Goal: Transaction & Acquisition: Obtain resource

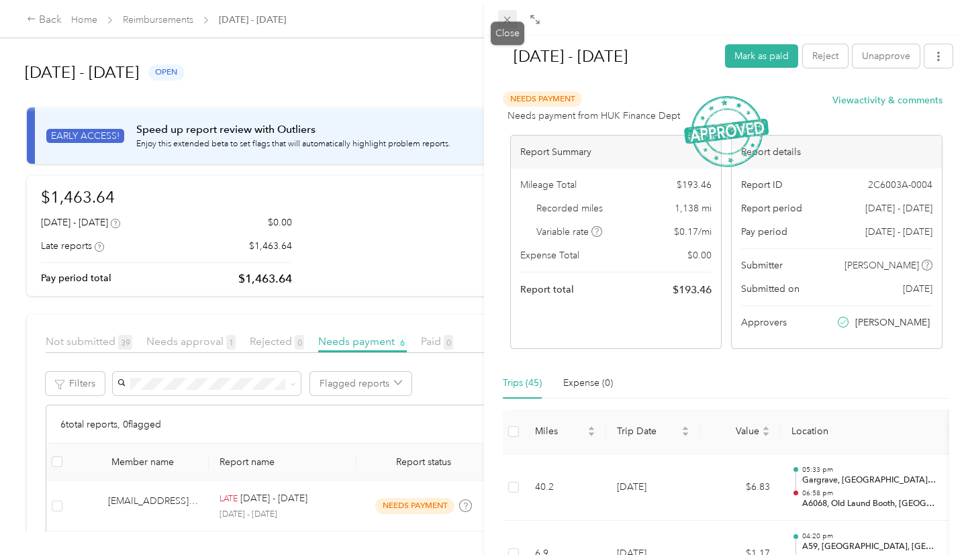
scroll to position [260, 0]
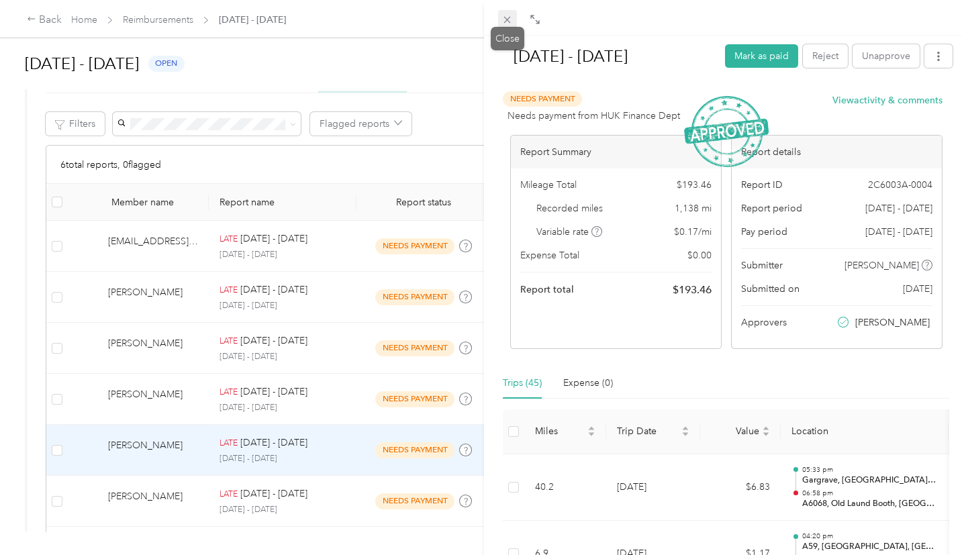
click at [509, 20] on icon at bounding box center [506, 19] width 11 height 11
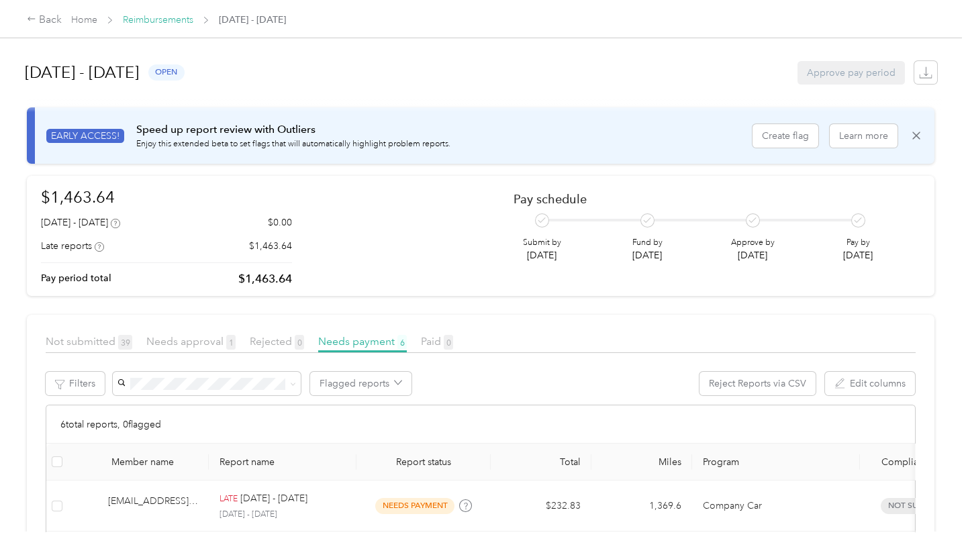
click at [158, 15] on link "Reimbursements" at bounding box center [158, 19] width 70 height 11
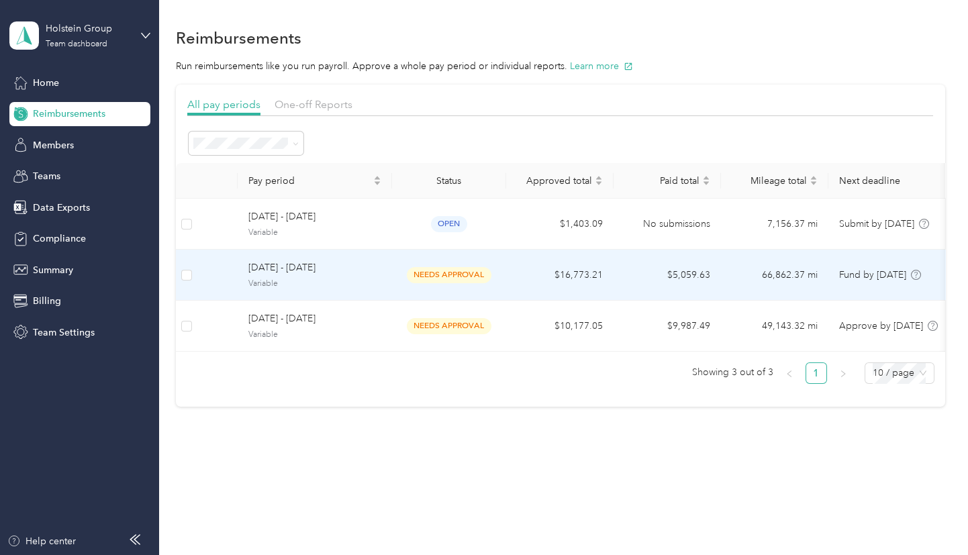
click at [551, 269] on td "$16,773.21" at bounding box center [559, 275] width 107 height 51
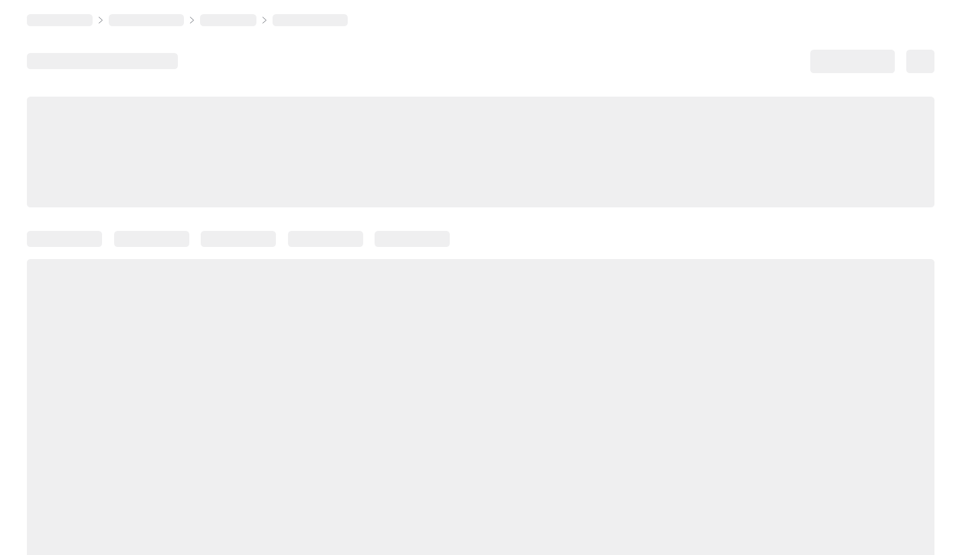
click at [551, 269] on div at bounding box center [480, 425] width 907 height 333
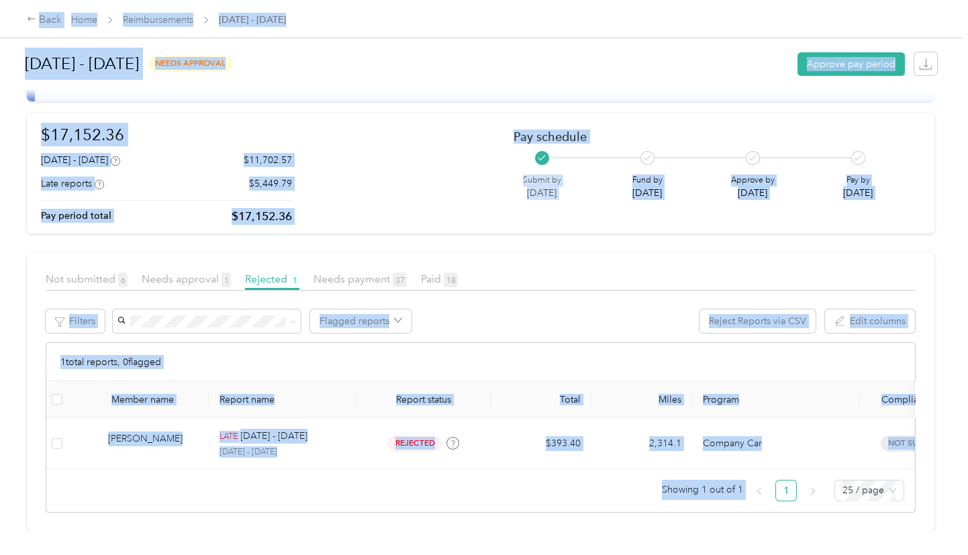
scroll to position [80, 0]
click at [415, 171] on div "$17,152.36 [DATE] - [DATE] $11,702.57 Late reports $5,449.79 Pay period total $…" at bounding box center [480, 174] width 879 height 102
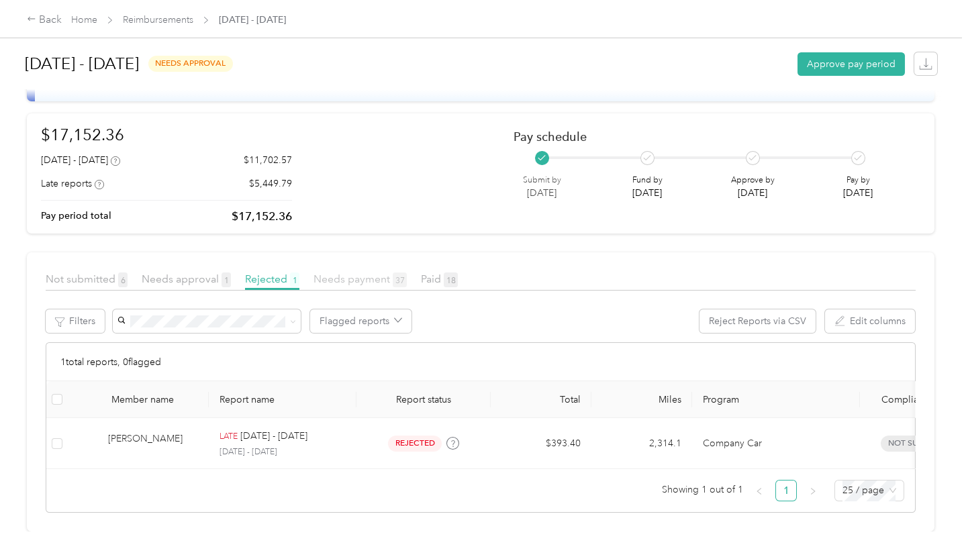
click at [356, 272] on span "Needs payment 37" at bounding box center [359, 278] width 93 height 13
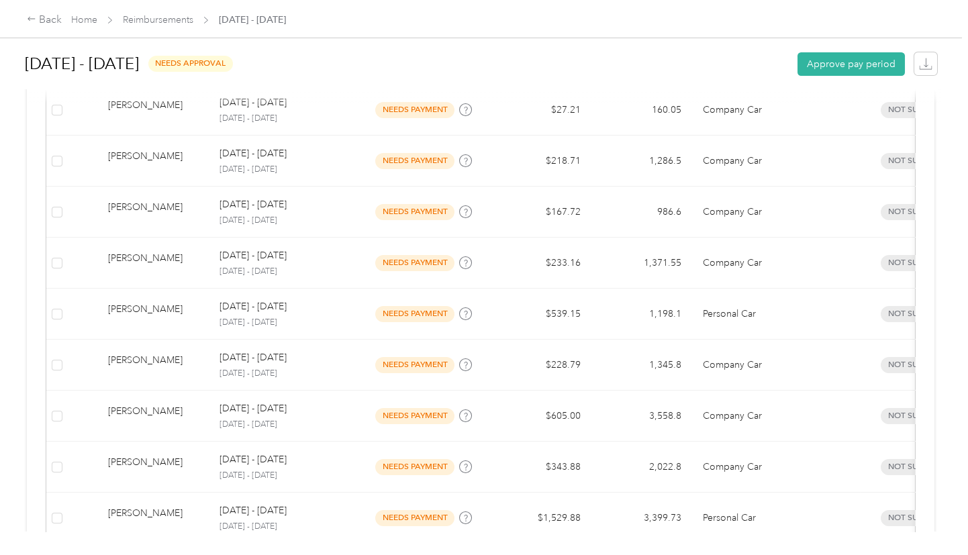
scroll to position [778, 0]
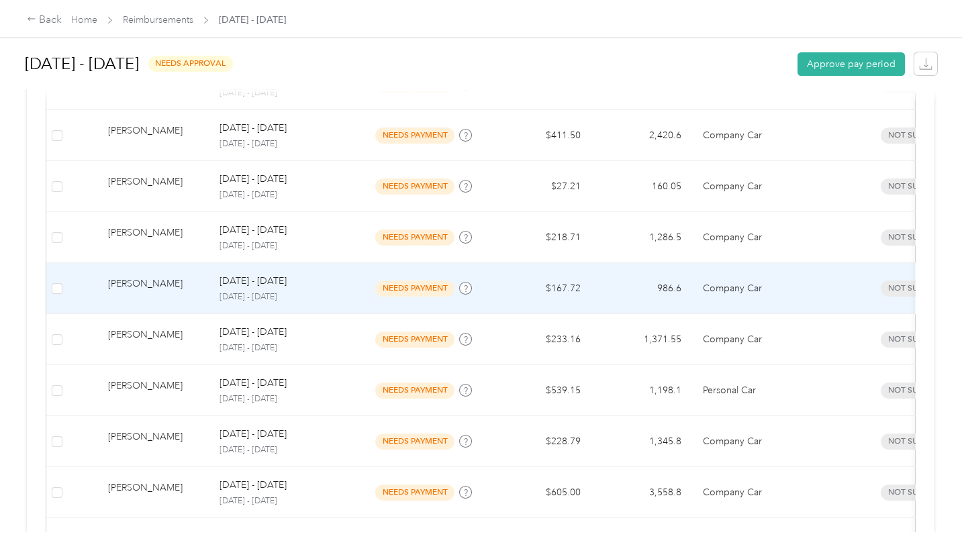
click at [569, 278] on td "$167.72" at bounding box center [540, 288] width 101 height 51
click at [569, 554] on div at bounding box center [480, 555] width 961 height 0
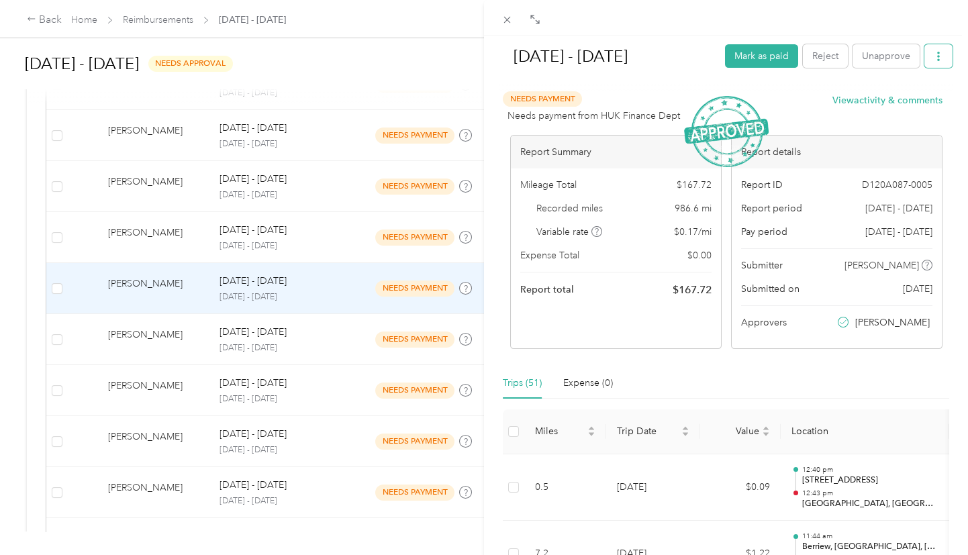
click at [937, 57] on icon "button" at bounding box center [938, 56] width 3 height 9
click at [900, 103] on span "Download" at bounding box center [891, 105] width 44 height 14
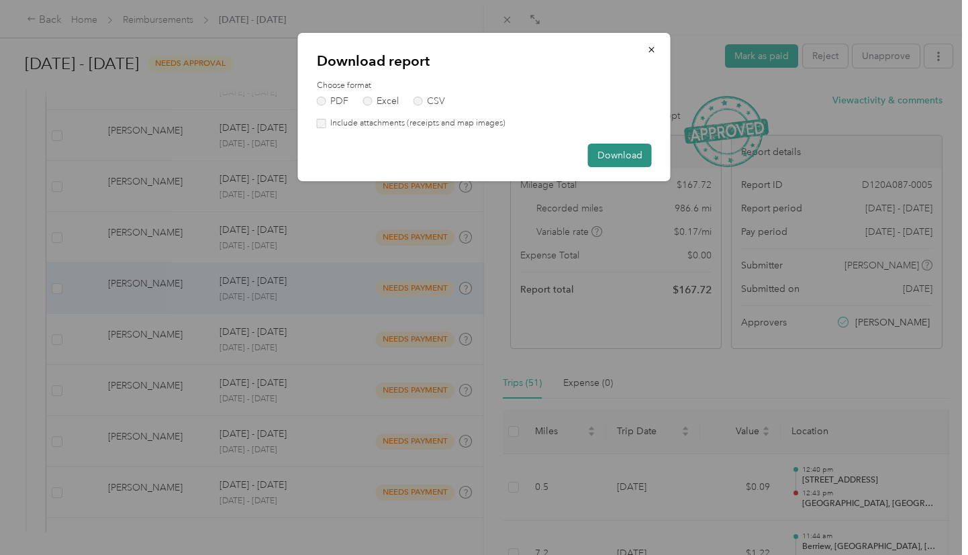
click at [623, 153] on button "Download" at bounding box center [620, 155] width 64 height 23
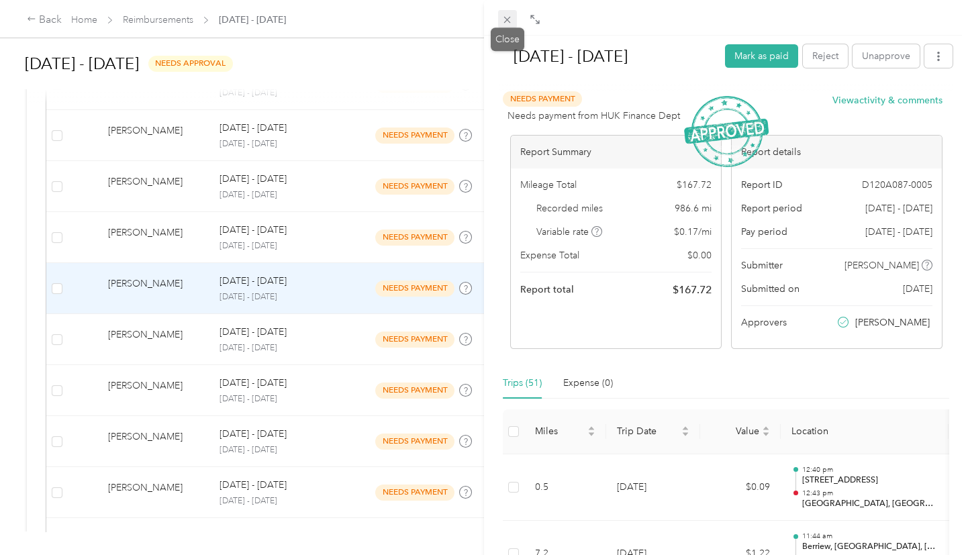
click at [506, 20] on icon at bounding box center [507, 20] width 7 height 7
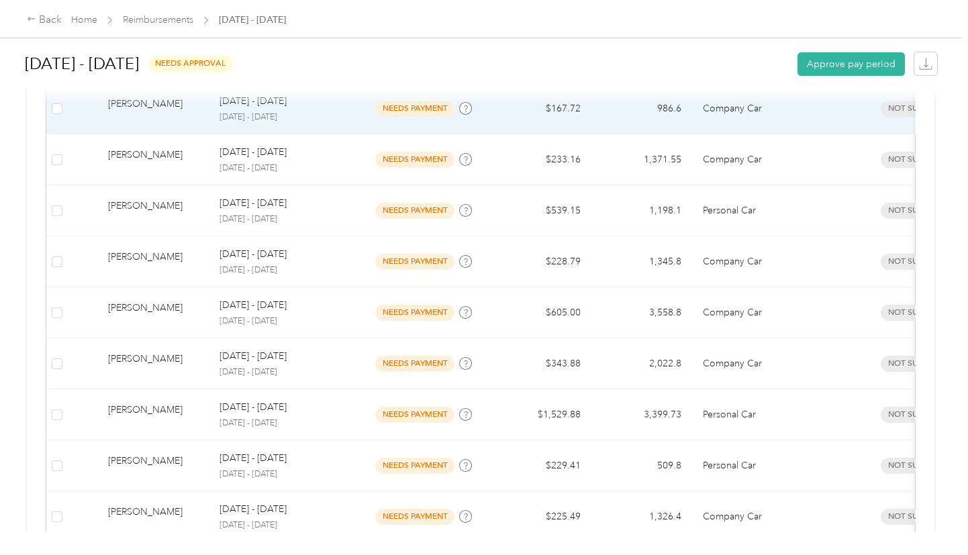
scroll to position [1078, 0]
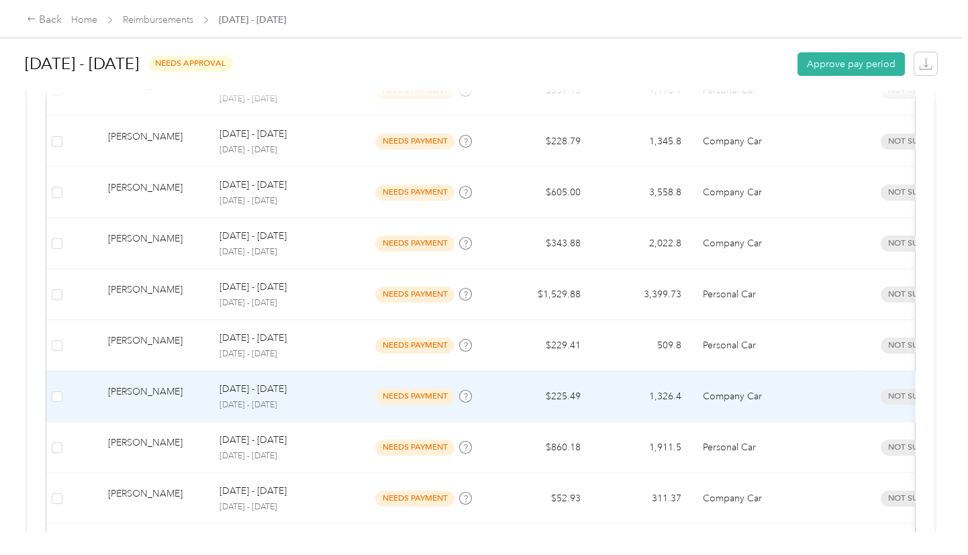
click at [565, 399] on td "$225.49" at bounding box center [540, 396] width 101 height 51
click at [565, 554] on div at bounding box center [480, 555] width 961 height 0
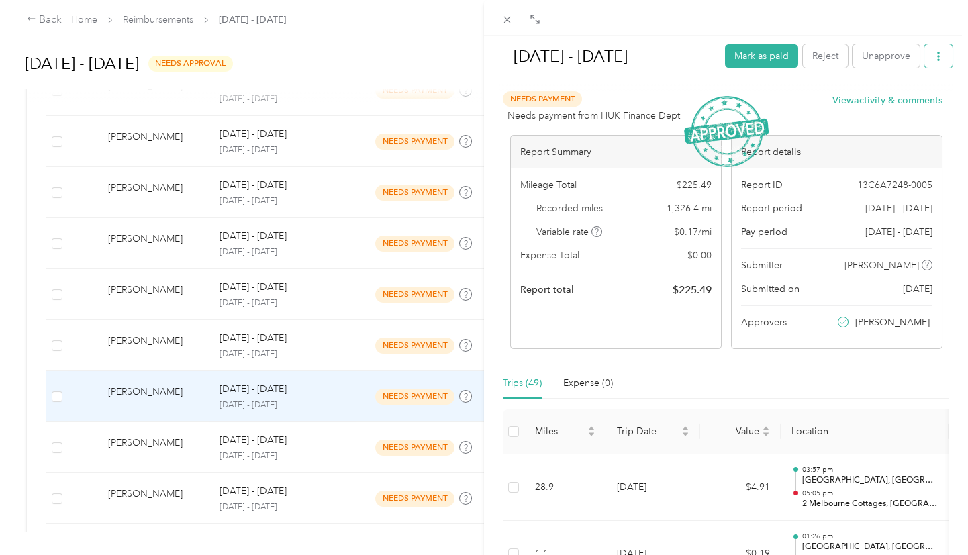
click at [939, 54] on button "button" at bounding box center [938, 55] width 28 height 23
click at [880, 104] on span "Download" at bounding box center [891, 105] width 44 height 14
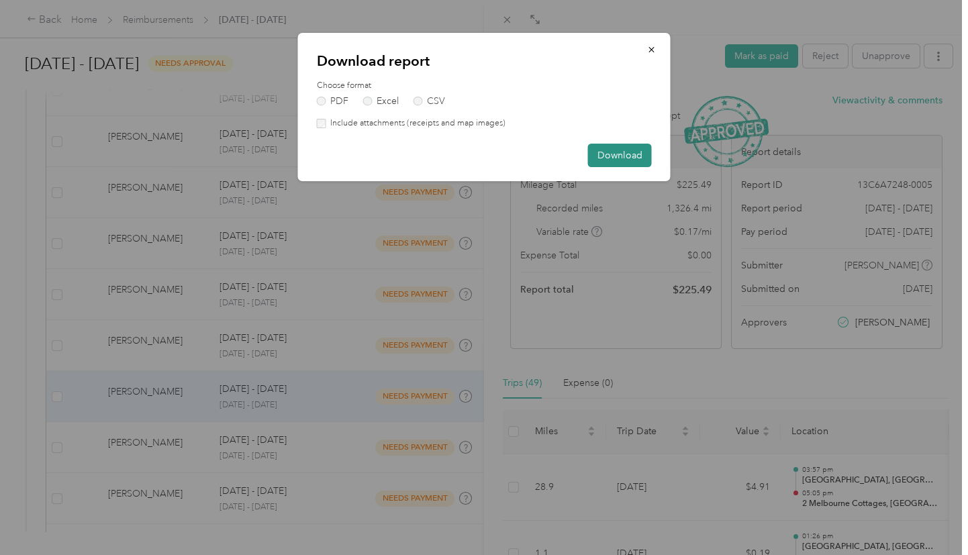
click at [623, 154] on button "Download" at bounding box center [620, 155] width 64 height 23
